Goal: Entertainment & Leisure: Consume media (video, audio)

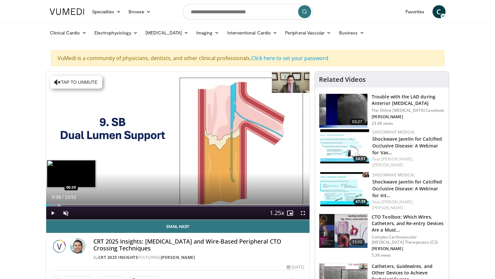
click at [58, 204] on div "Loaded : 5.95% 00:39 00:39" at bounding box center [177, 204] width 263 height 6
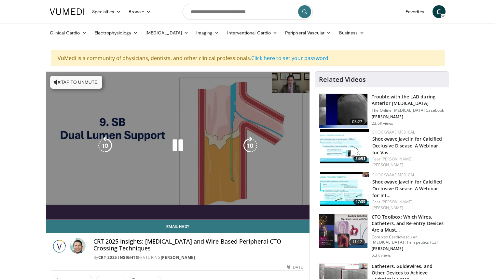
click at [68, 204] on video-js "**********" at bounding box center [177, 146] width 263 height 148
click at [52, 213] on div "10 seconds Tap to unmute" at bounding box center [177, 146] width 263 height 148
